Goal: Find specific page/section: Find specific page/section

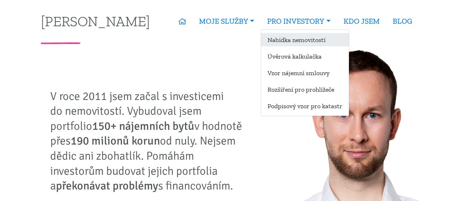
click at [296, 38] on link "Nabídka nemovitostí" at bounding box center [305, 39] width 88 height 13
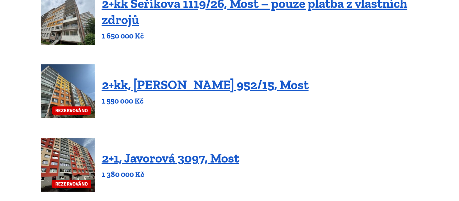
scroll to position [348, 0]
